Goal: Task Accomplishment & Management: Use online tool/utility

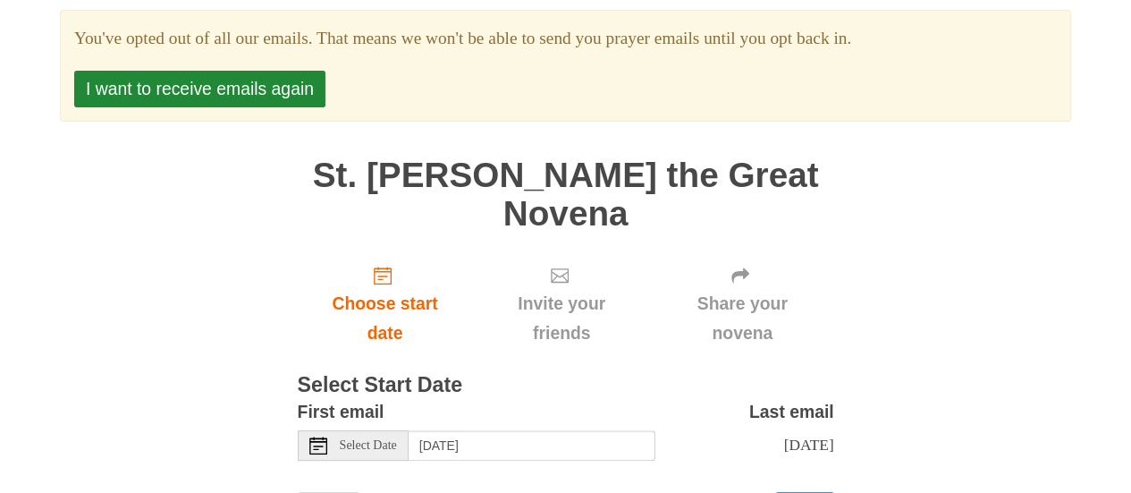
scroll to position [254, 0]
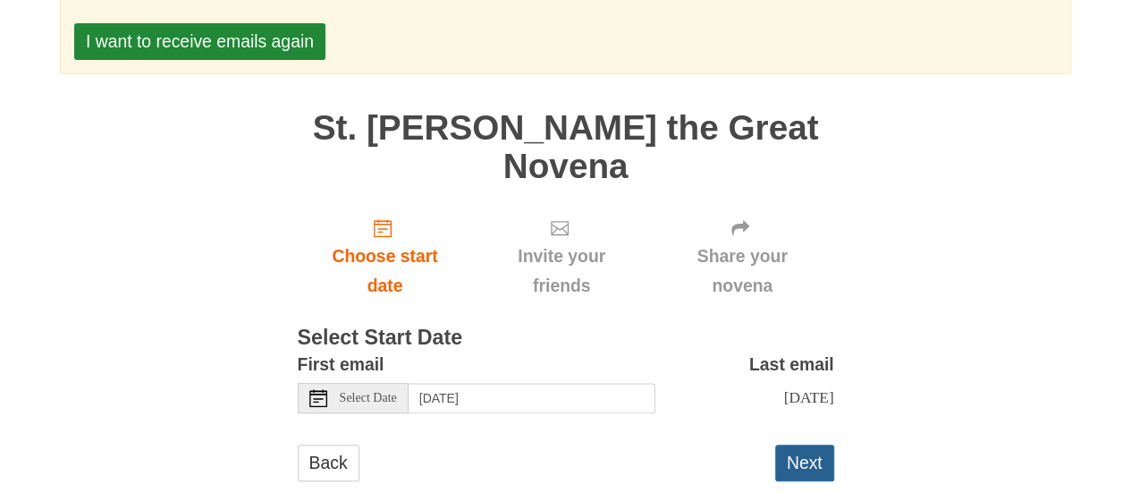
click at [819, 444] on button "Next" at bounding box center [804, 462] width 59 height 37
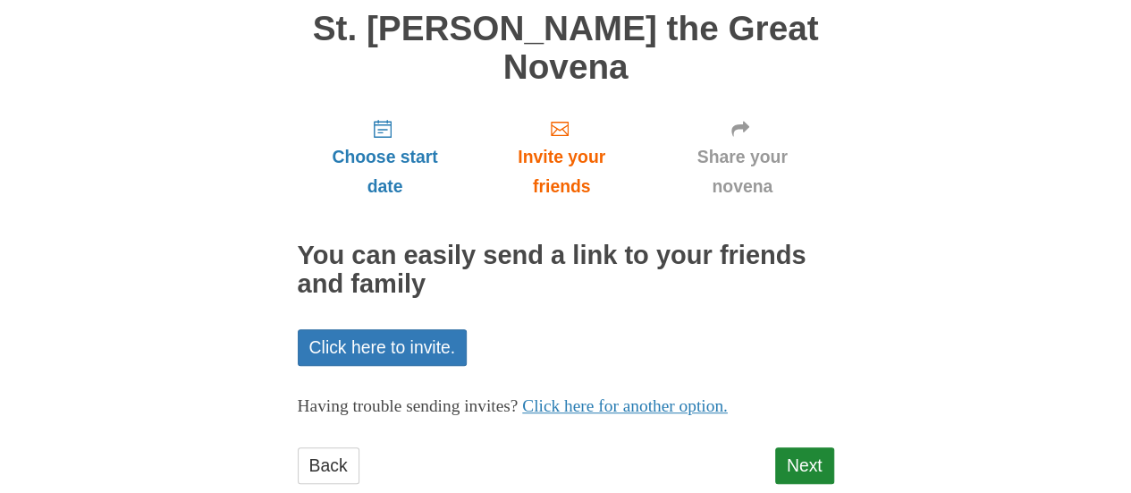
scroll to position [254, 0]
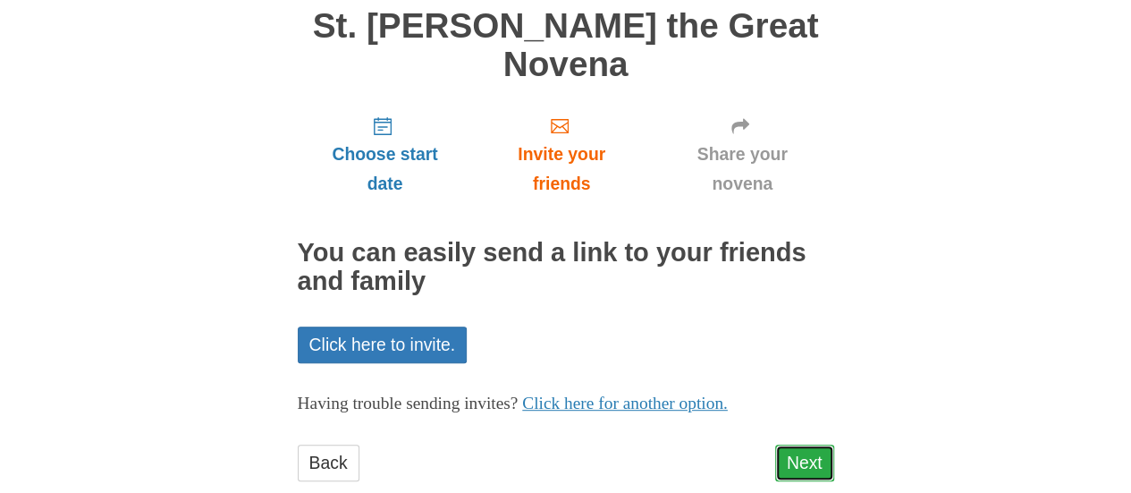
click at [821, 444] on link "Next" at bounding box center [804, 462] width 59 height 37
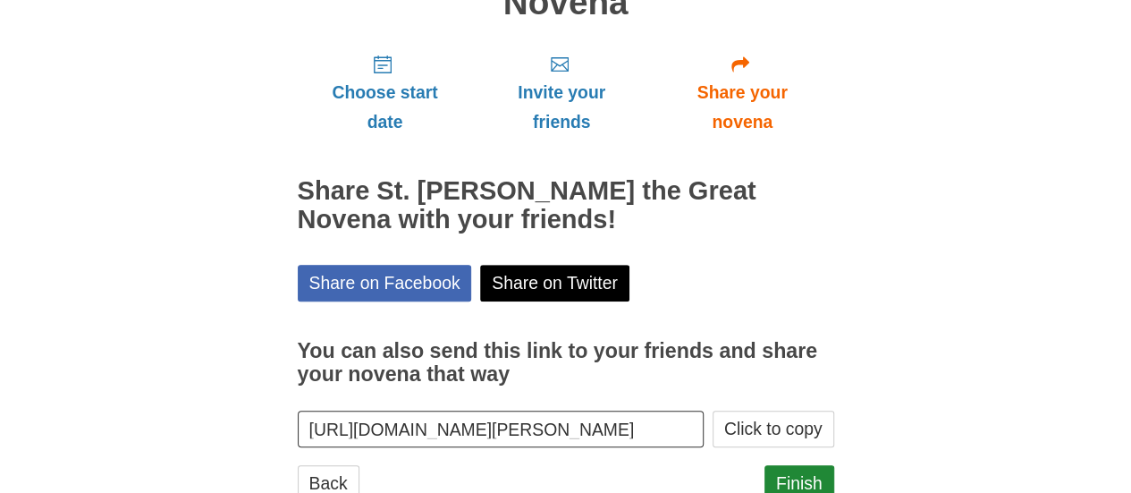
scroll to position [334, 0]
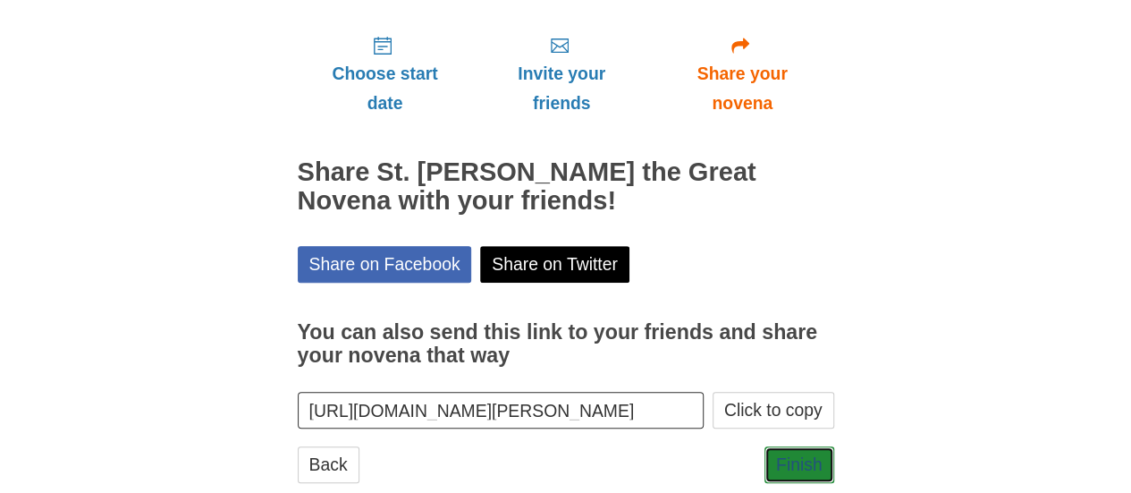
click at [821, 446] on link "Finish" at bounding box center [799, 464] width 70 height 37
